Goal: Task Accomplishment & Management: Use online tool/utility

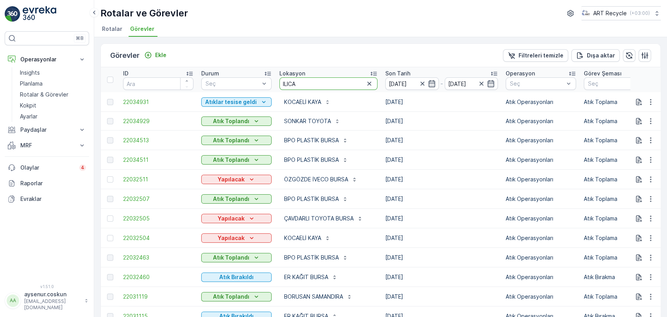
type input "ILICAK"
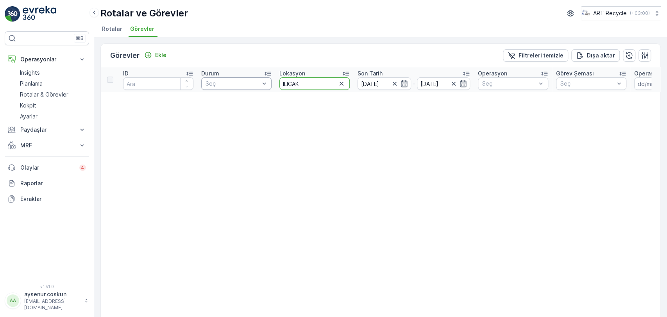
drag, startPoint x: 322, startPoint y: 83, endPoint x: 241, endPoint y: 80, distance: 81.7
type input "ILI"
click at [297, 82] on input "ILI" at bounding box center [314, 83] width 70 height 12
type input "ILIC"
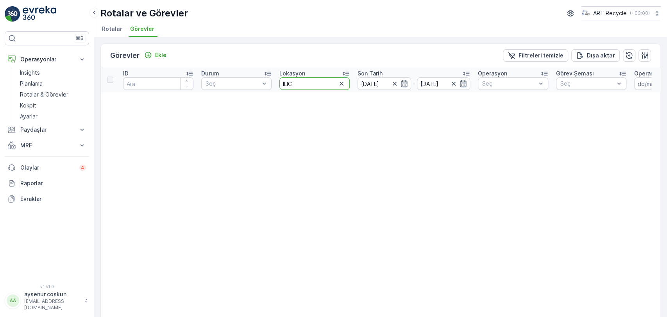
click at [297, 82] on input "ILIC" at bounding box center [314, 83] width 70 height 12
type input "ILACA"
click at [304, 86] on input "ILACA" at bounding box center [314, 83] width 70 height 12
type input "ILICAK"
click at [304, 86] on input "ILICAK" at bounding box center [314, 83] width 70 height 12
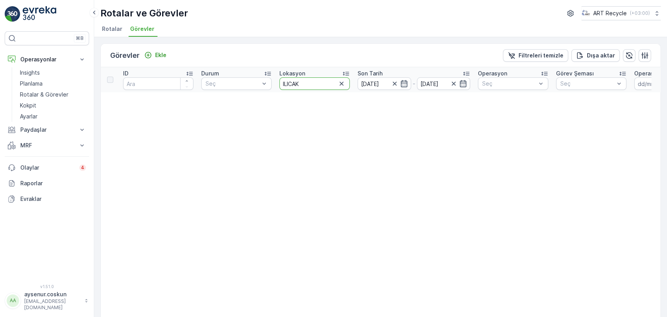
click at [36, 23] on div "⌘B Operasyonlar Insights Planlama Rotalar & Görevler Kokpit Ayarlar Paydaşlar R…" at bounding box center [47, 158] width 94 height 317
click at [44, 12] on img at bounding box center [40, 14] width 34 height 16
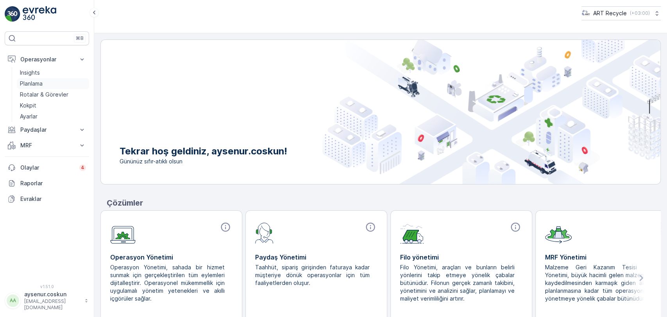
click at [32, 83] on p "Planlama" at bounding box center [31, 84] width 23 height 8
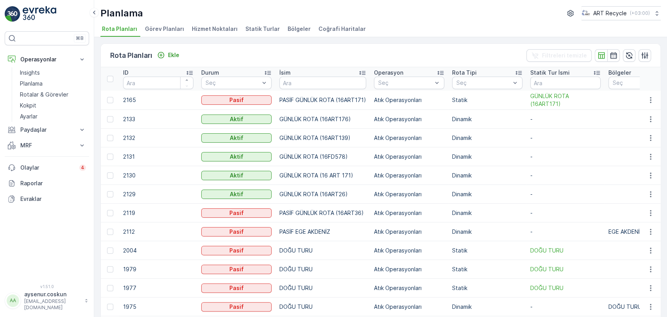
click at [206, 22] on div "Planlama ART Recycle ( +03:00 ) Rota Planları Görev Planları Hizmet Noktaları S…" at bounding box center [380, 18] width 573 height 37
click at [212, 32] on span "Hizmet Noktaları" at bounding box center [215, 29] width 46 height 8
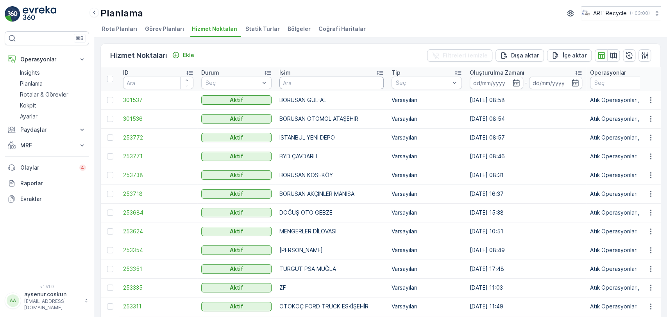
click at [321, 84] on input "text" at bounding box center [331, 83] width 104 height 12
type input "ILICAK"
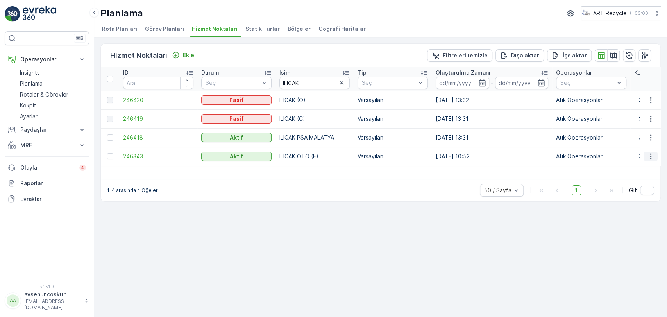
click at [653, 157] on icon "button" at bounding box center [650, 156] width 8 height 8
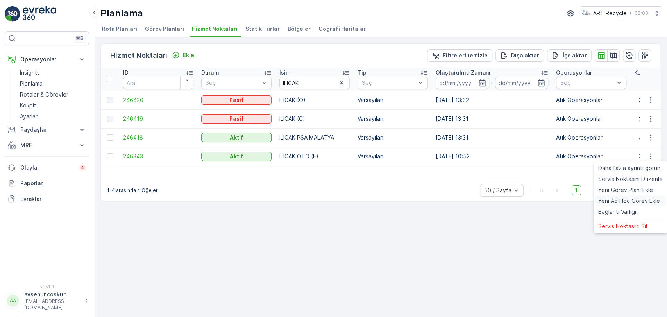
click at [618, 203] on span "Yeni Ad Hoc Görev Ekle" at bounding box center [629, 201] width 62 height 8
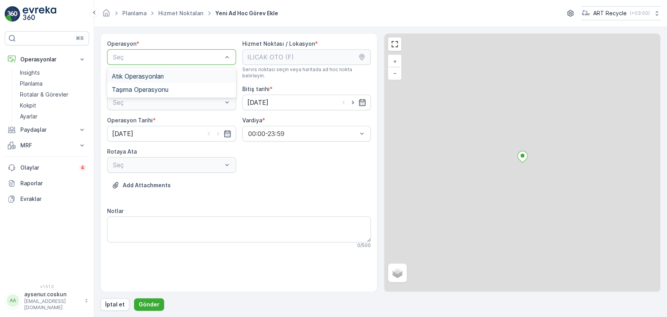
click at [166, 74] on div "Atık Operasyonları" at bounding box center [172, 76] width 120 height 7
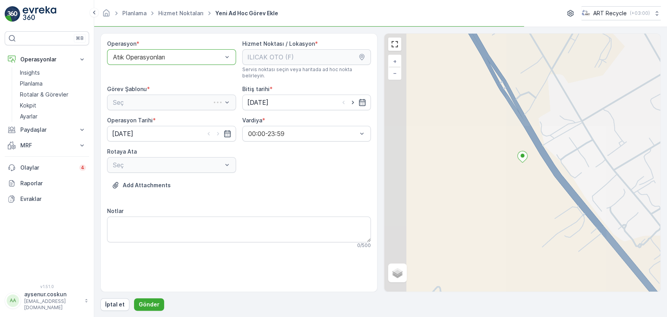
click at [162, 96] on div "Seç" at bounding box center [171, 103] width 129 height 16
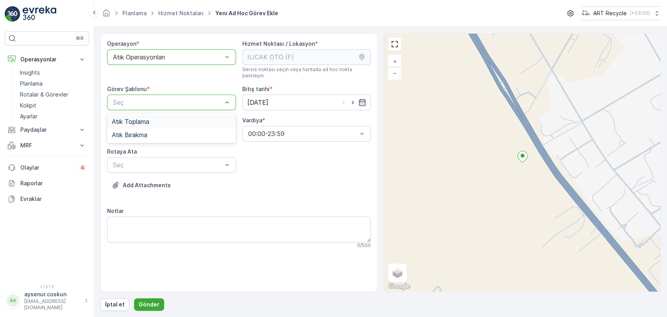
click at [151, 118] on div "Atık Toplama" at bounding box center [172, 121] width 120 height 7
click at [160, 163] on div "Seç" at bounding box center [171, 165] width 129 height 16
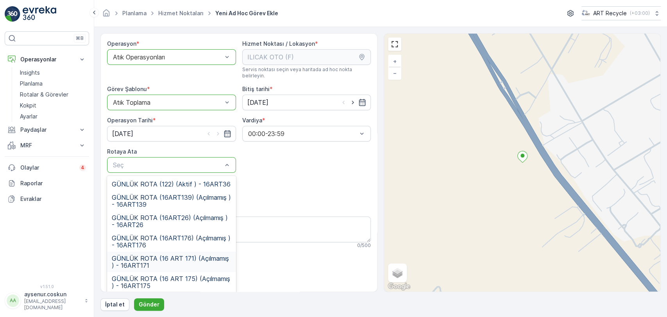
click at [159, 255] on span "GÜNLÜK ROTA (16 ART 171) (Açılmamış ) - 16ART171" at bounding box center [172, 262] width 120 height 14
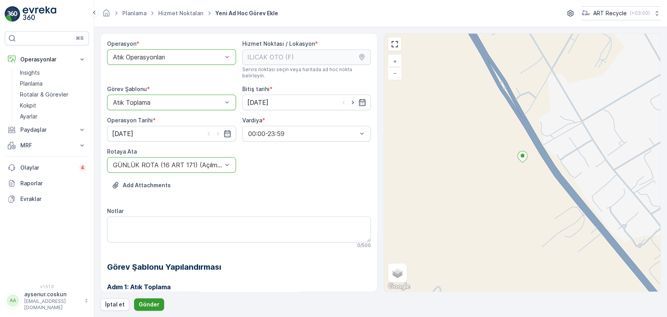
click at [155, 304] on p "Gönder" at bounding box center [149, 304] width 21 height 8
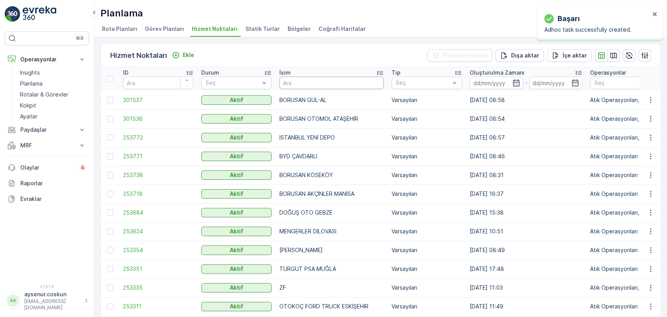
click at [328, 80] on input "text" at bounding box center [331, 83] width 104 height 12
type input "ILICAK"
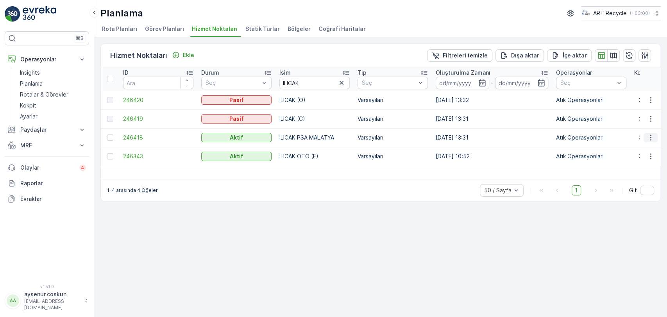
click at [650, 138] on icon "button" at bounding box center [650, 138] width 8 height 8
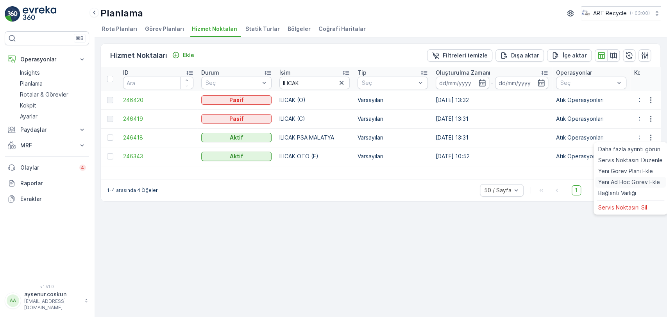
click at [636, 182] on span "Yeni Ad Hoc Görev Ekle" at bounding box center [629, 182] width 62 height 8
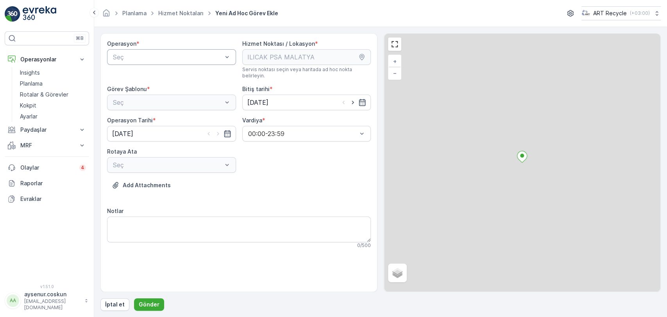
click at [161, 61] on div "Seç" at bounding box center [171, 57] width 129 height 16
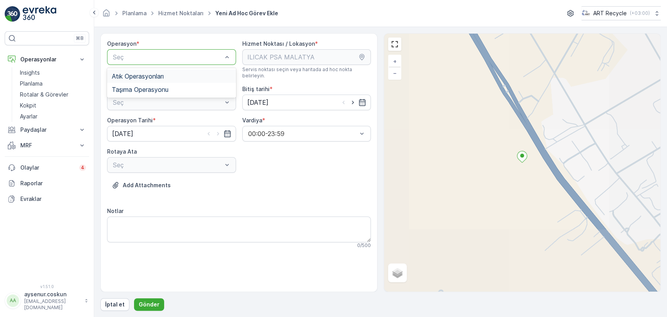
click at [159, 75] on span "Atık Operasyonları" at bounding box center [138, 76] width 52 height 7
click at [157, 104] on div "Operasyon * option Atık Operasyonları, selected. Atık Operasyonları Hizmet Nokt…" at bounding box center [239, 147] width 264 height 215
click at [155, 118] on div "Atık Toplama" at bounding box center [172, 121] width 120 height 7
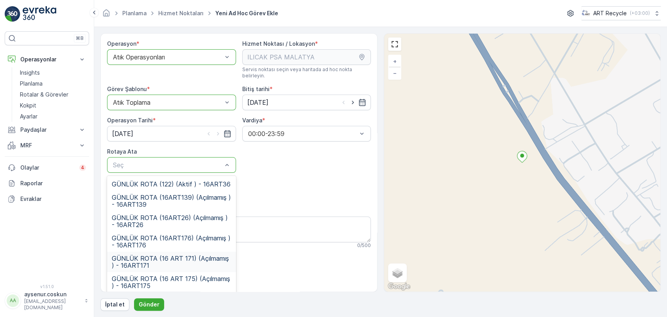
click at [178, 255] on span "GÜNLÜK ROTA (16 ART 171) (Açılmamış ) - 16ART171" at bounding box center [172, 262] width 120 height 14
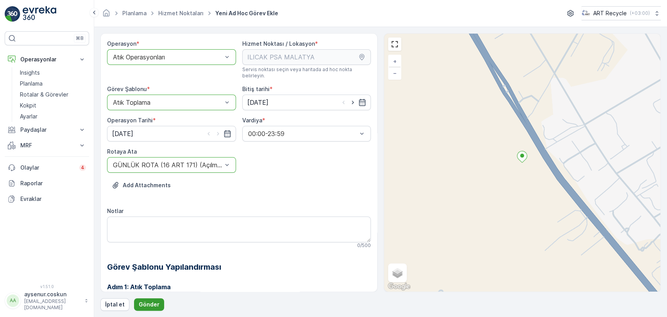
click at [158, 301] on button "Gönder" at bounding box center [149, 304] width 30 height 12
